Goal: Information Seeking & Learning: Check status

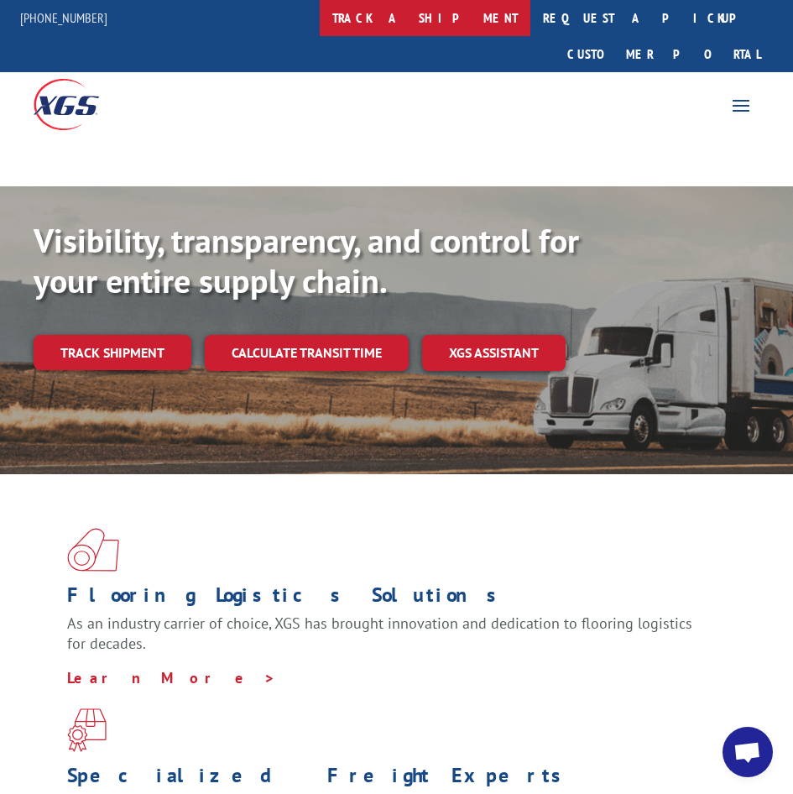
click at [441, 23] on link "track a shipment" at bounding box center [425, 18] width 211 height 36
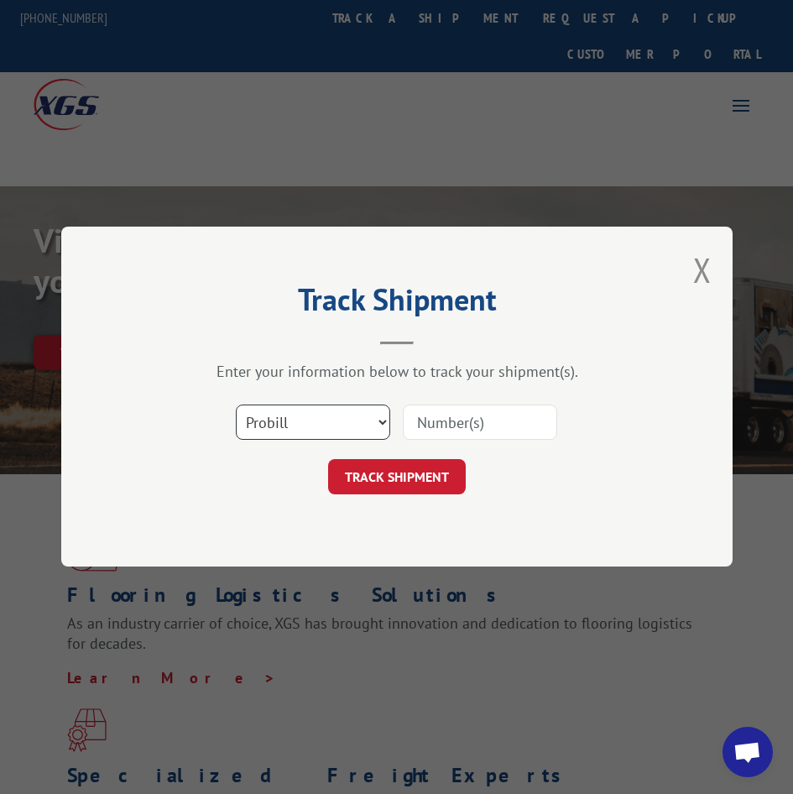
click at [331, 424] on select "Select category... Probill BOL PO" at bounding box center [313, 422] width 154 height 35
select select "po"
click at [236, 405] on select "Select category... Probill BOL PO" at bounding box center [313, 422] width 154 height 35
click at [461, 427] on input at bounding box center [480, 422] width 154 height 35
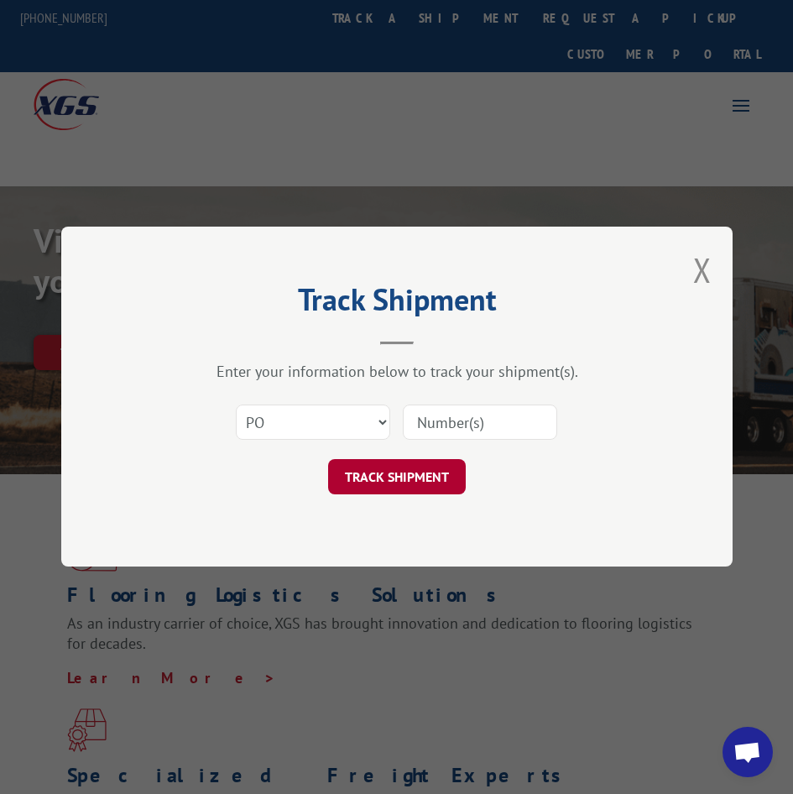
paste input "13576476"
type input "13576476"
click at [383, 486] on button "TRACK SHIPMENT" at bounding box center [397, 477] width 138 height 35
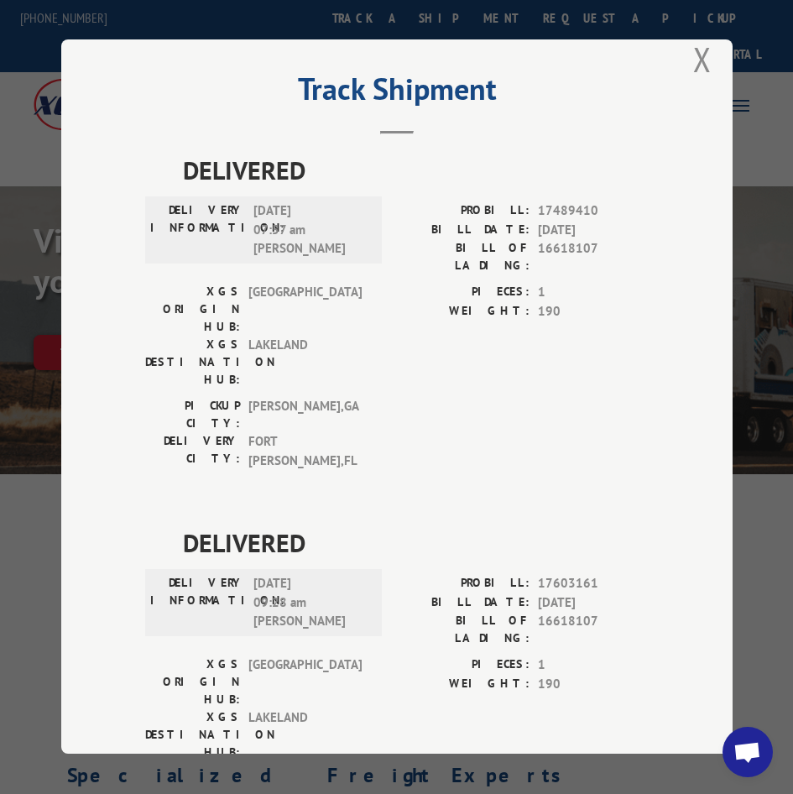
scroll to position [30, 0]
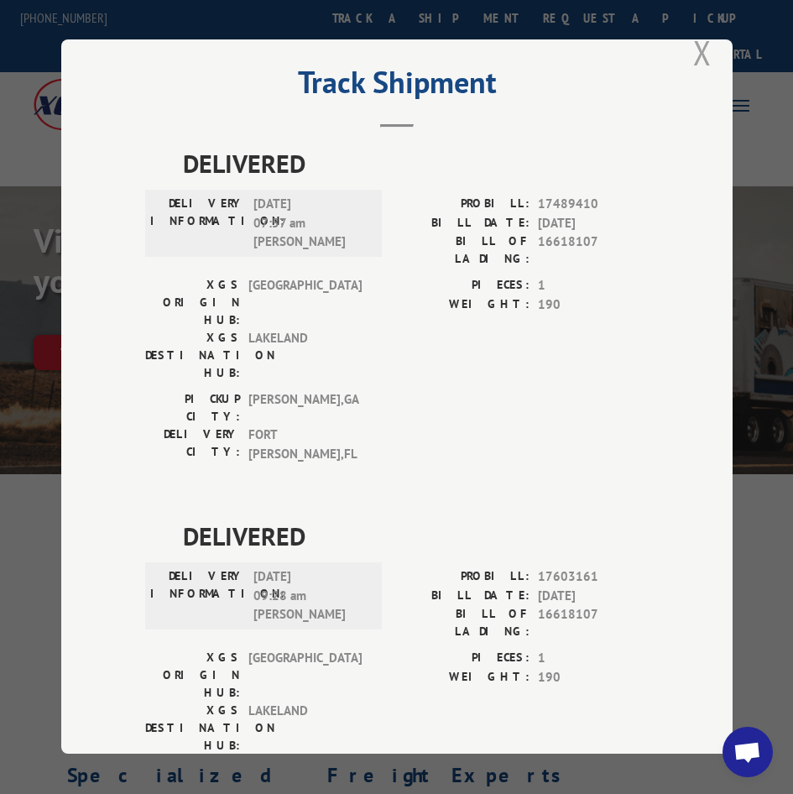
click at [700, 55] on button "Close modal" at bounding box center [702, 52] width 18 height 44
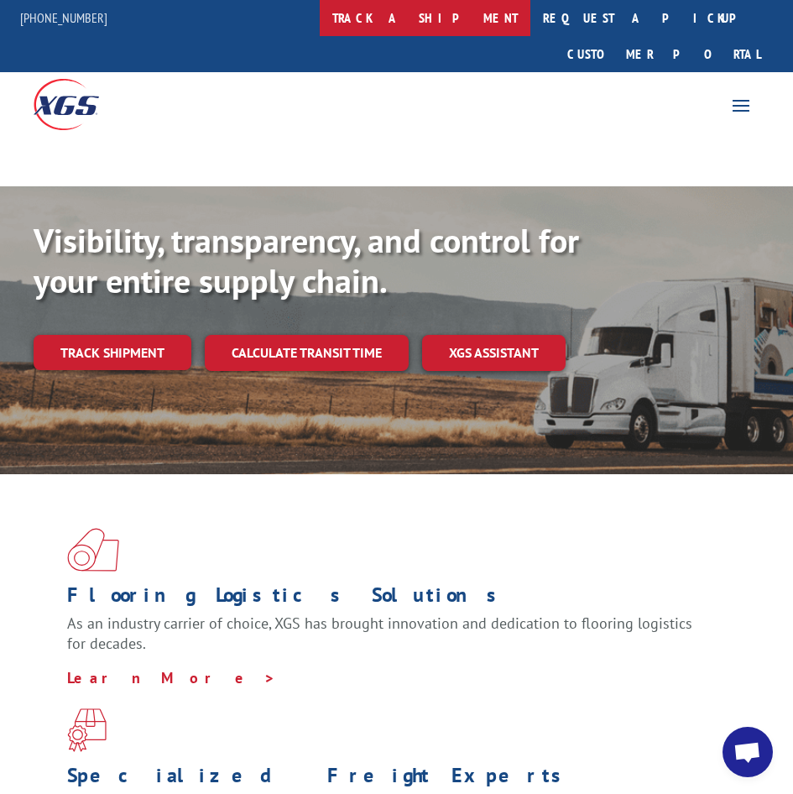
click at [467, 14] on link "track a shipment" at bounding box center [425, 18] width 211 height 36
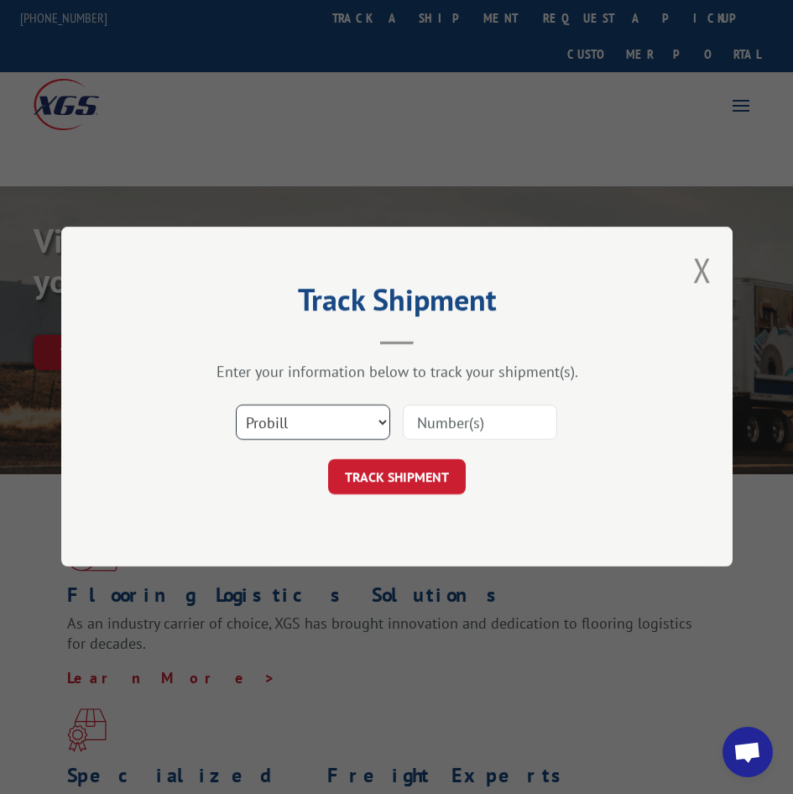
click at [317, 409] on select "Select category... Probill BOL PO" at bounding box center [313, 422] width 154 height 35
select select "po"
click at [236, 405] on select "Select category... Probill BOL PO" at bounding box center [313, 422] width 154 height 35
click at [504, 423] on input at bounding box center [480, 422] width 154 height 35
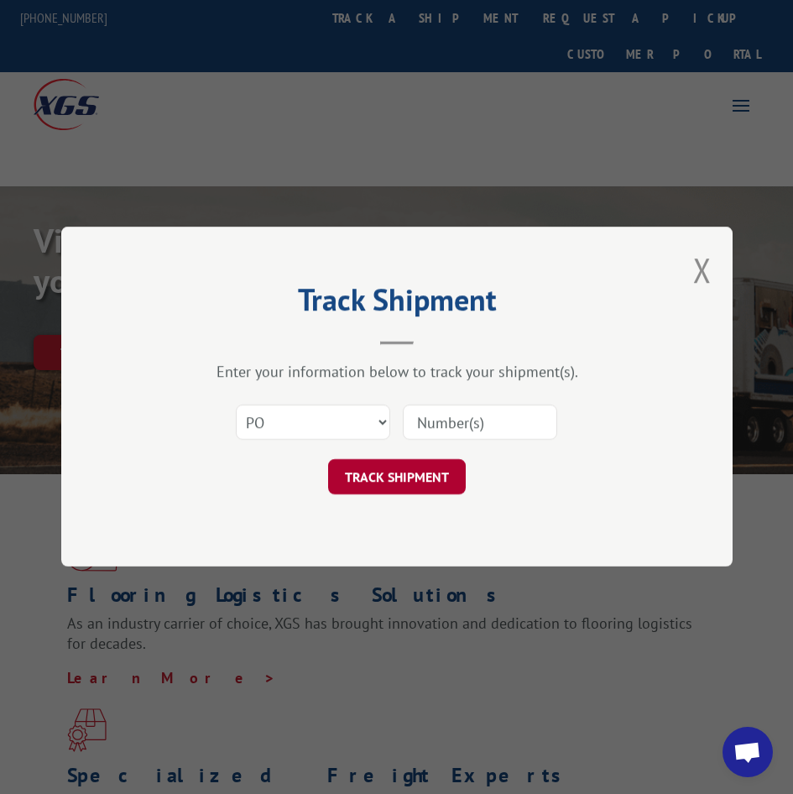
paste input "23507130"
type input "23507130"
click at [383, 482] on button "TRACK SHIPMENT" at bounding box center [397, 477] width 138 height 35
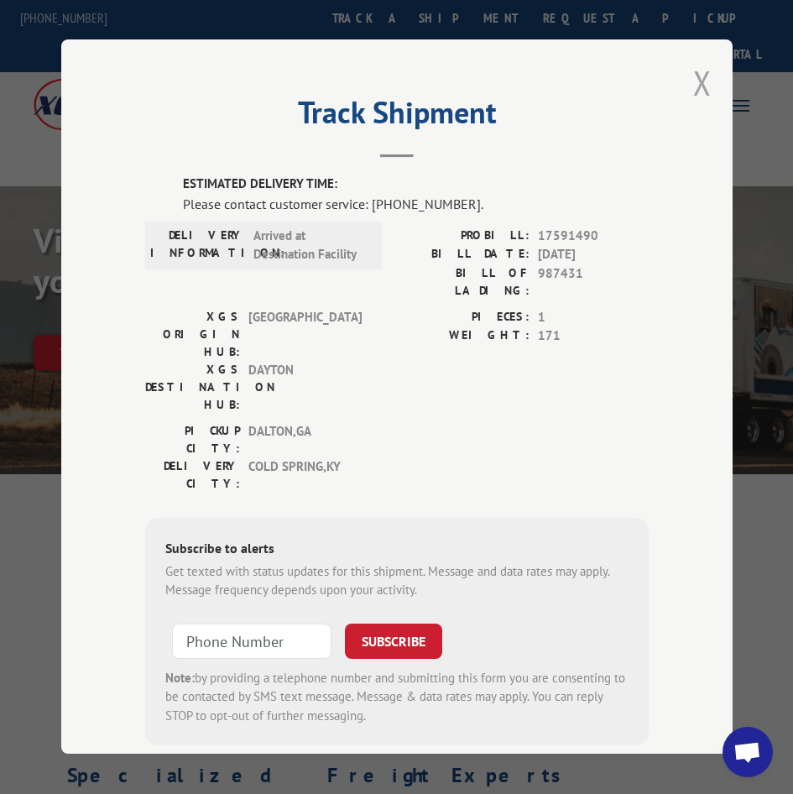
click at [698, 76] on button "Close modal" at bounding box center [702, 82] width 18 height 44
